Goal: Task Accomplishment & Management: Complete application form

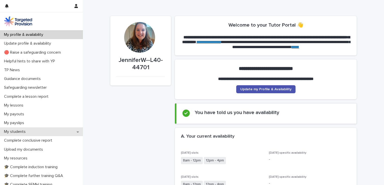
click at [17, 130] on p "My students" at bounding box center [16, 132] width 28 height 5
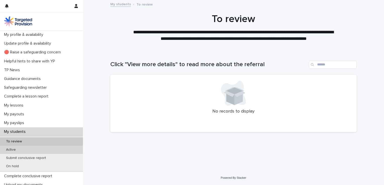
click at [11, 152] on div "Active" at bounding box center [41, 150] width 83 height 8
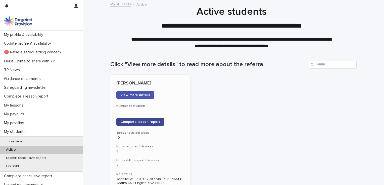
click at [135, 121] on span "Complete lesson report" at bounding box center [140, 122] width 40 height 4
